Goal: Information Seeking & Learning: Learn about a topic

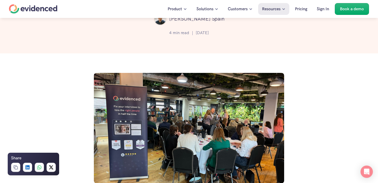
scroll to position [3, 0]
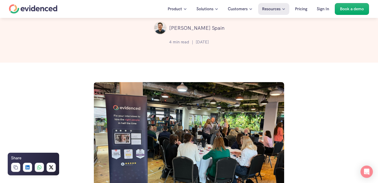
scroll to position [45, 0]
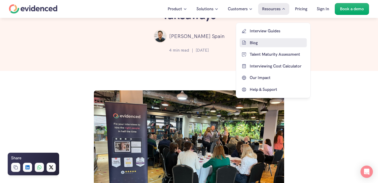
click at [251, 46] on p "Blog" at bounding box center [278, 42] width 56 height 7
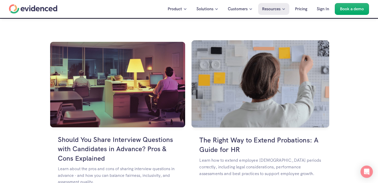
scroll to position [337, 0]
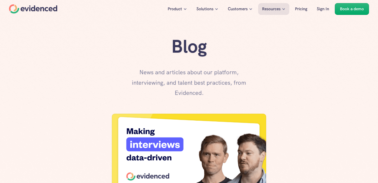
scroll to position [337, 0]
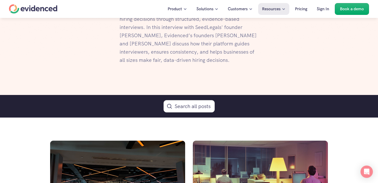
scroll to position [204, 0]
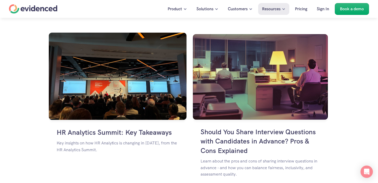
scroll to position [334, 0]
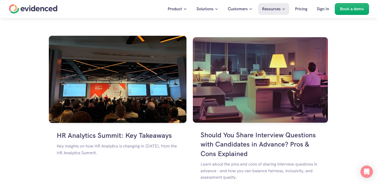
click at [120, 88] on img at bounding box center [118, 79] width 138 height 87
